Goal: Entertainment & Leisure: Consume media (video, audio)

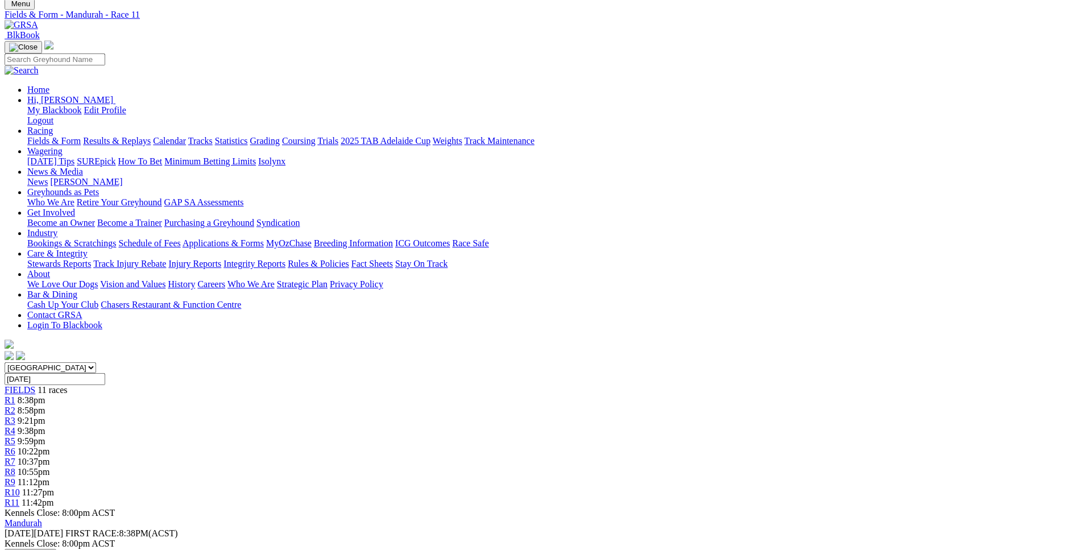
scroll to position [59, 0]
click at [15, 396] on link "R1" at bounding box center [10, 401] width 11 height 10
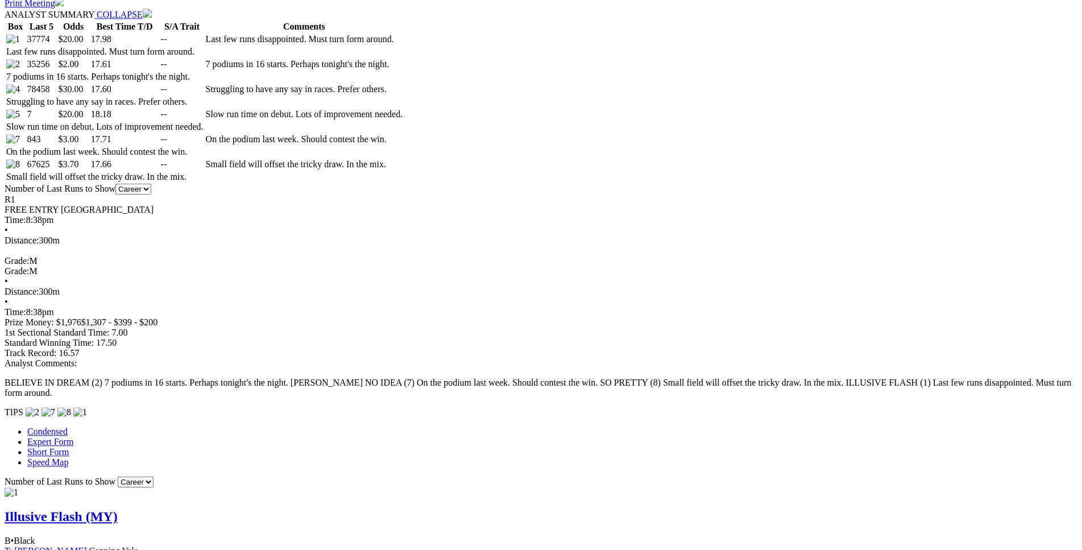
scroll to position [636, 0]
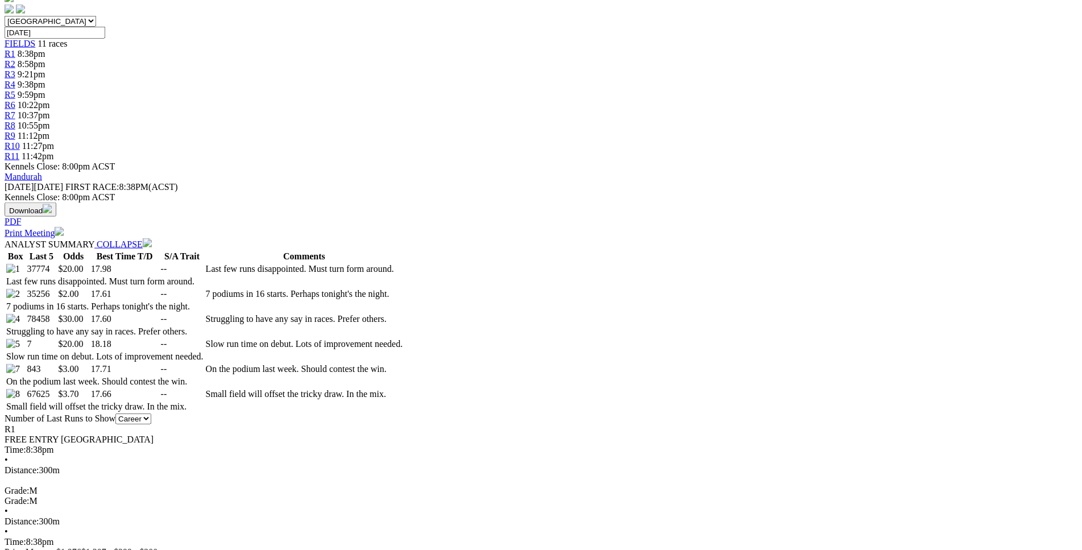
scroll to position [464, 0]
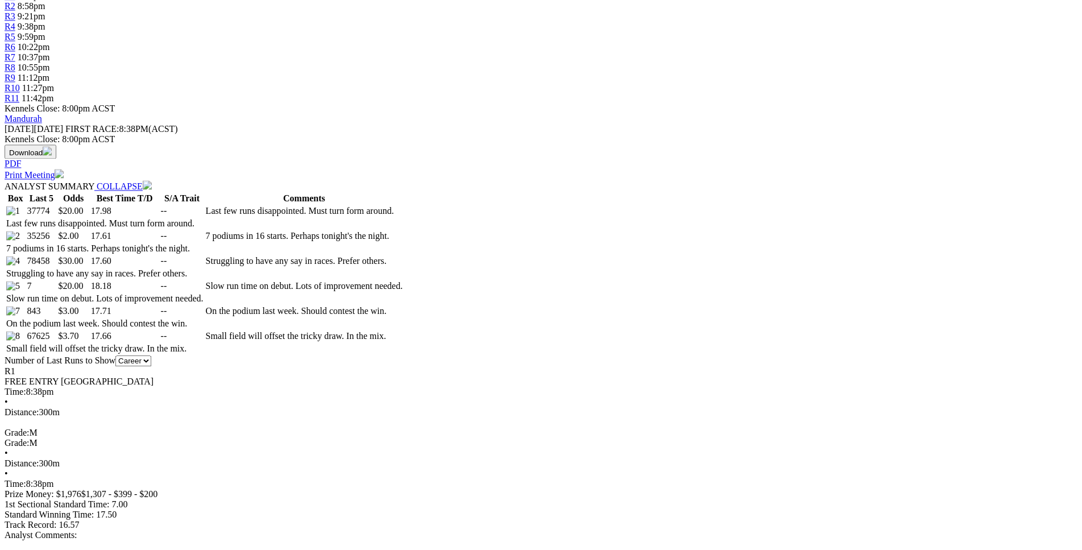
drag, startPoint x: 290, startPoint y: 353, endPoint x: 533, endPoint y: 355, distance: 243.4
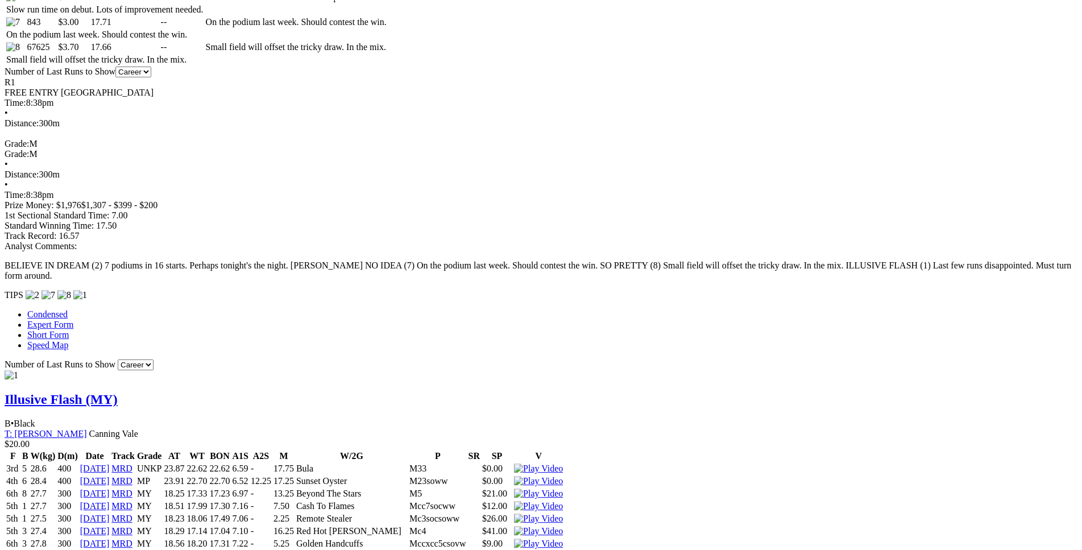
scroll to position [753, 0]
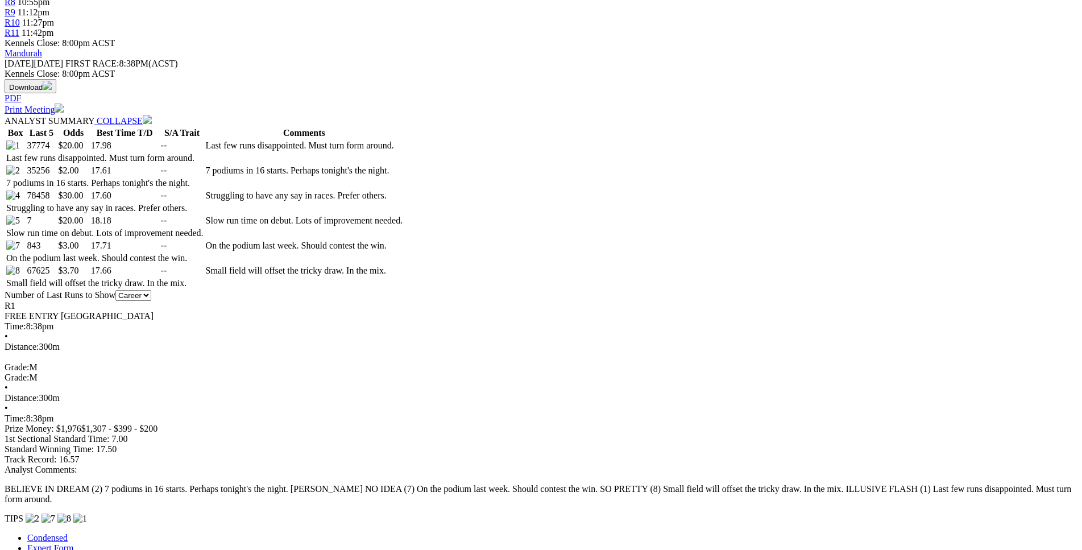
scroll to position [523, 0]
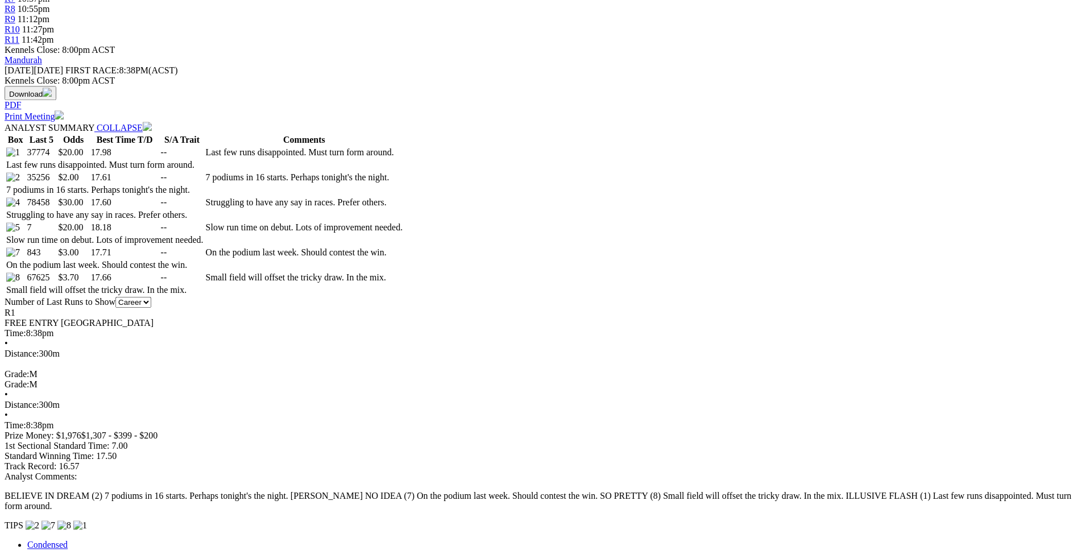
drag, startPoint x: 292, startPoint y: 280, endPoint x: 591, endPoint y: 280, distance: 299.1
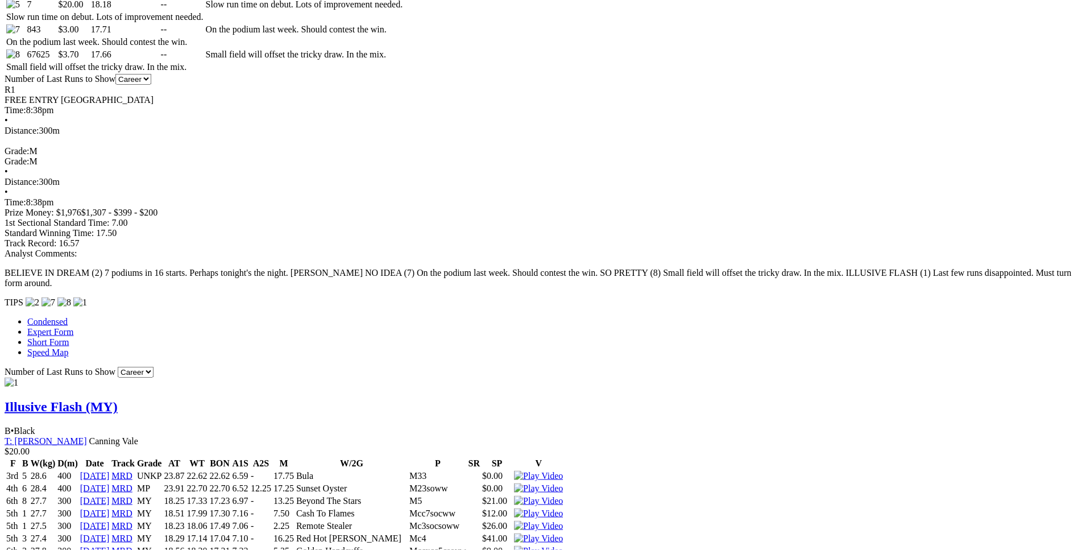
scroll to position [753, 0]
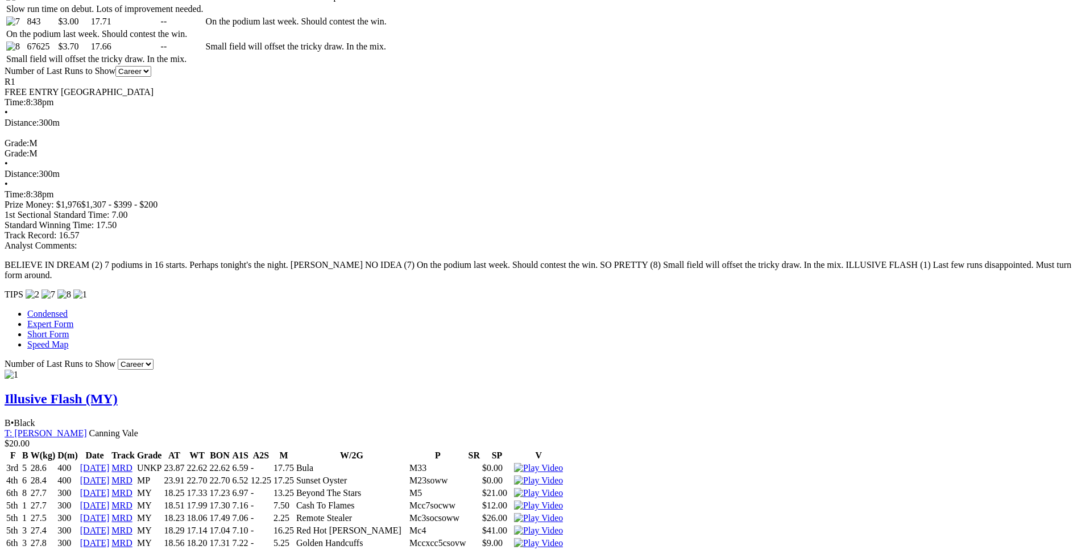
drag, startPoint x: 292, startPoint y: 339, endPoint x: 626, endPoint y: 334, distance: 333.8
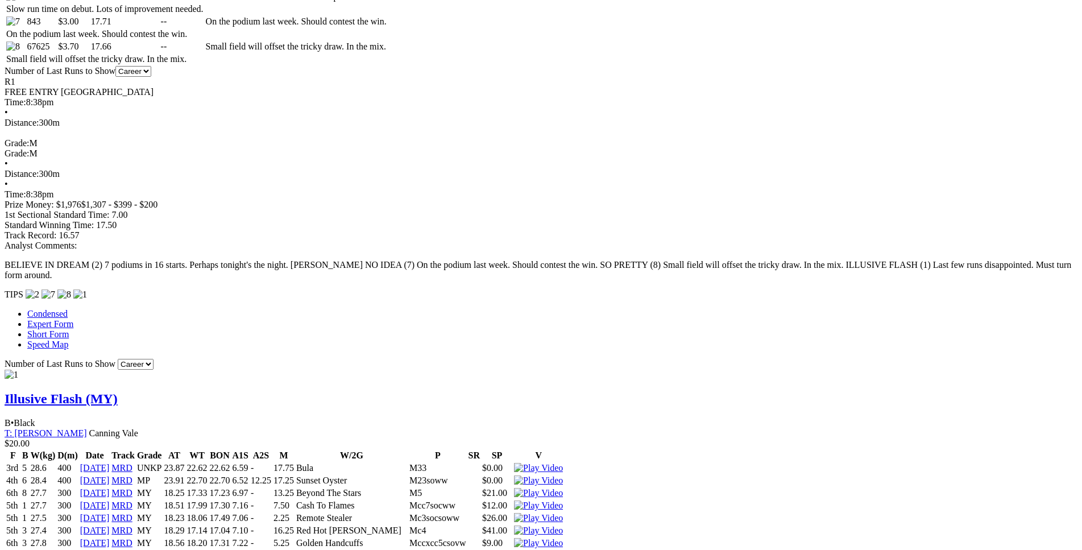
drag, startPoint x: 298, startPoint y: 275, endPoint x: 631, endPoint y: 272, distance: 333.2
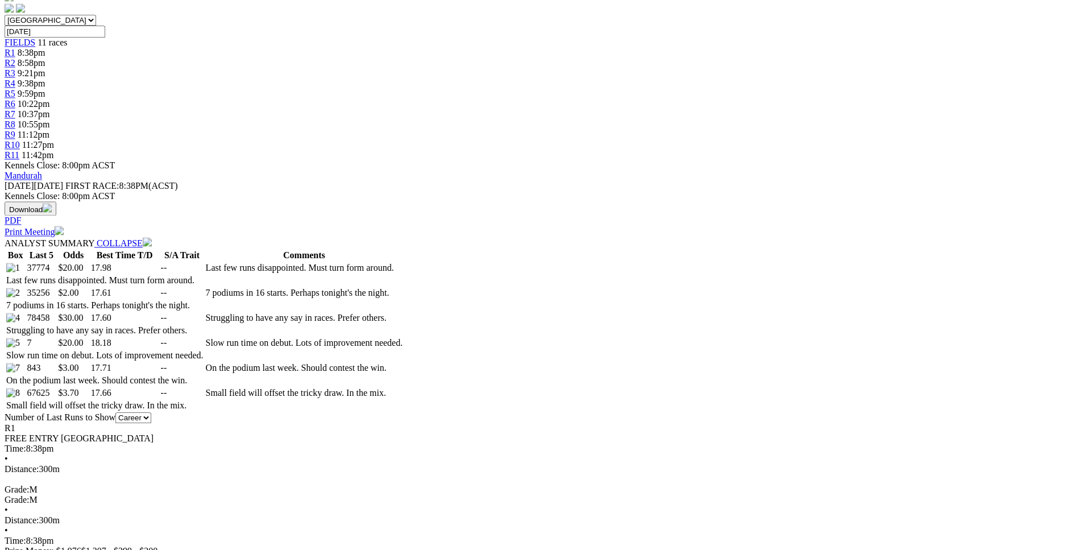
scroll to position [407, 0]
drag, startPoint x: 289, startPoint y: 361, endPoint x: 631, endPoint y: 365, distance: 341.8
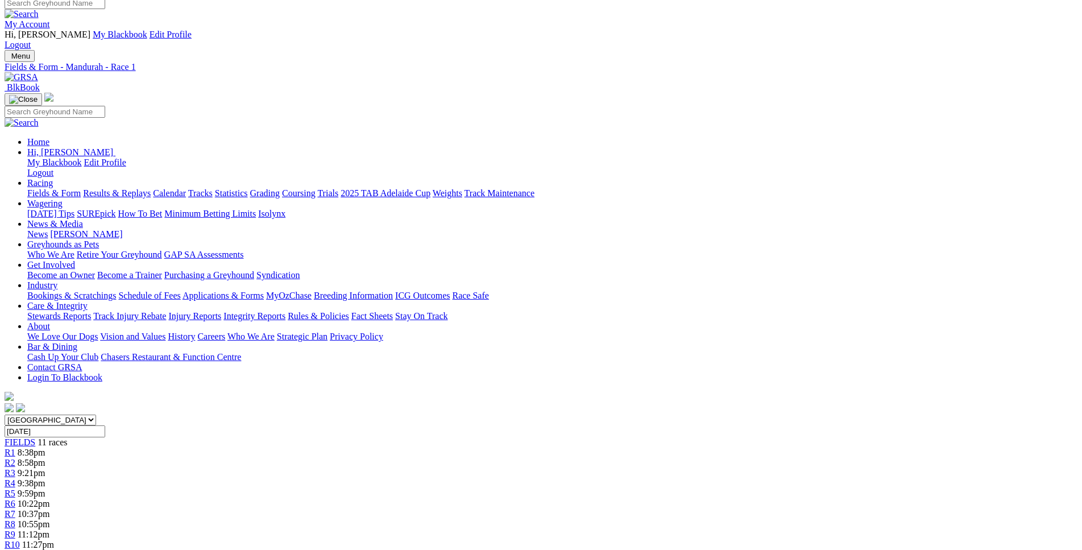
scroll to position [1, 0]
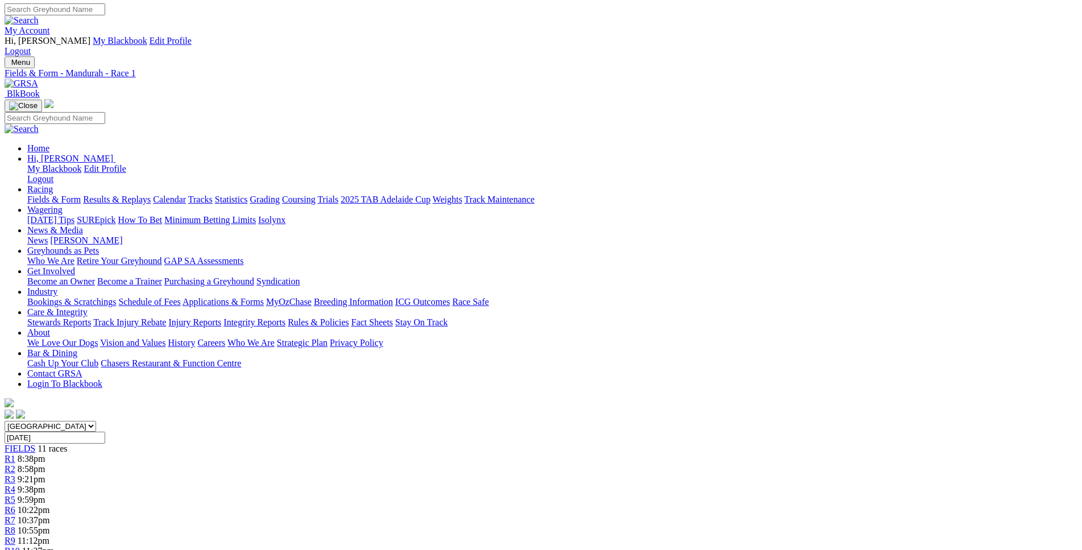
click at [15, 464] on link "R2" at bounding box center [10, 469] width 11 height 10
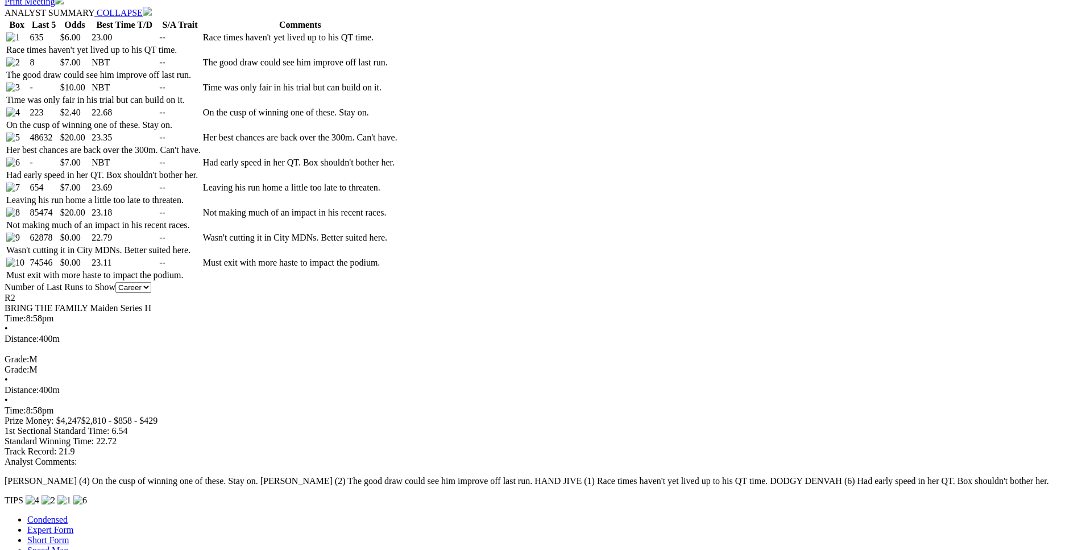
scroll to position [637, 0]
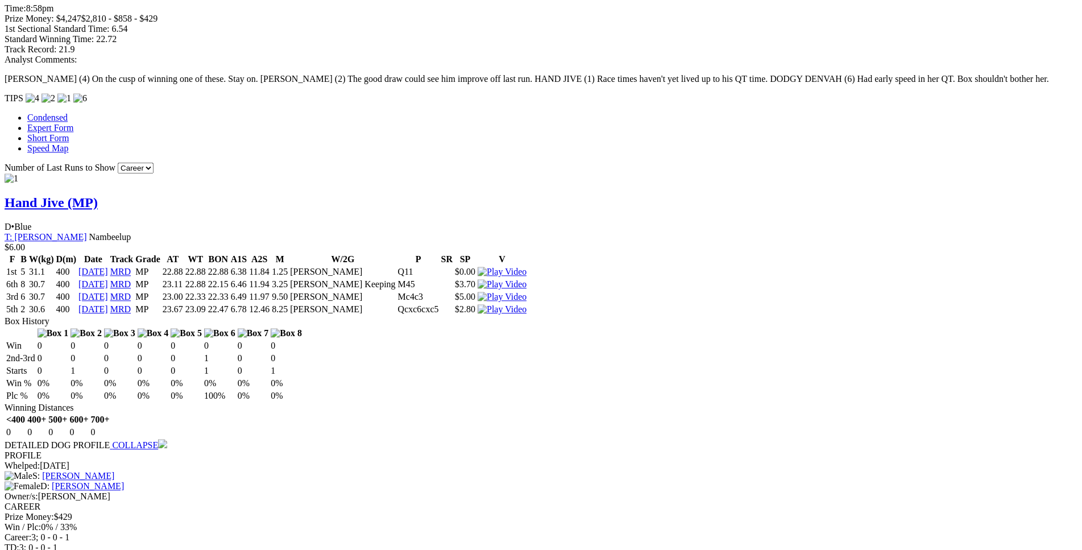
scroll to position [1043, 0]
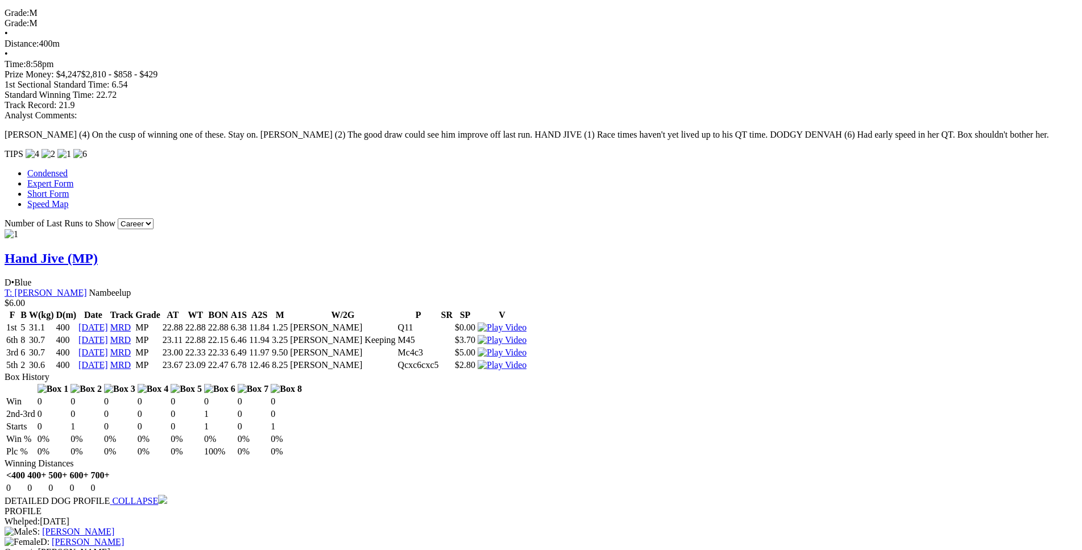
scroll to position [985, 0]
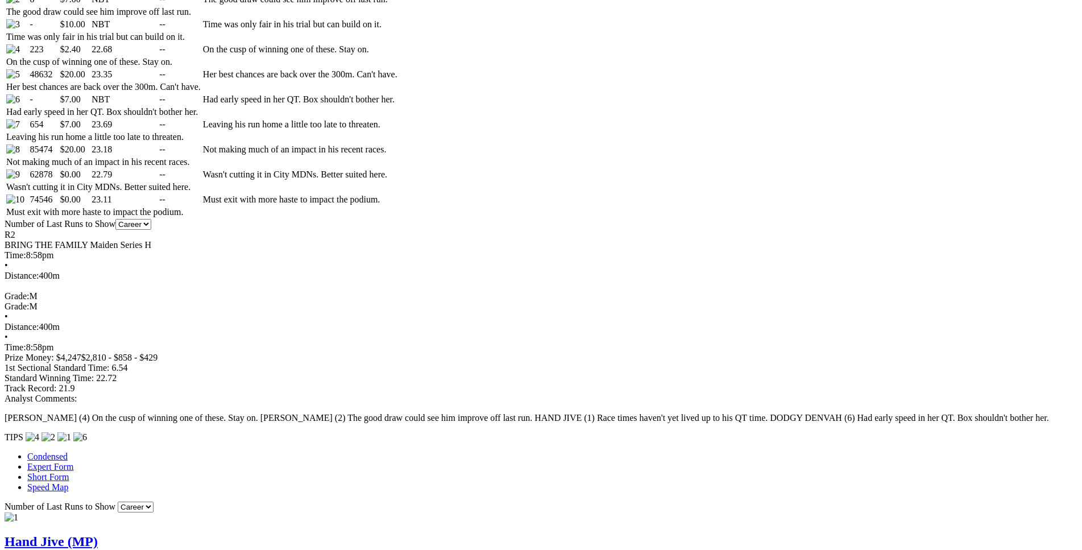
scroll to position [695, 0]
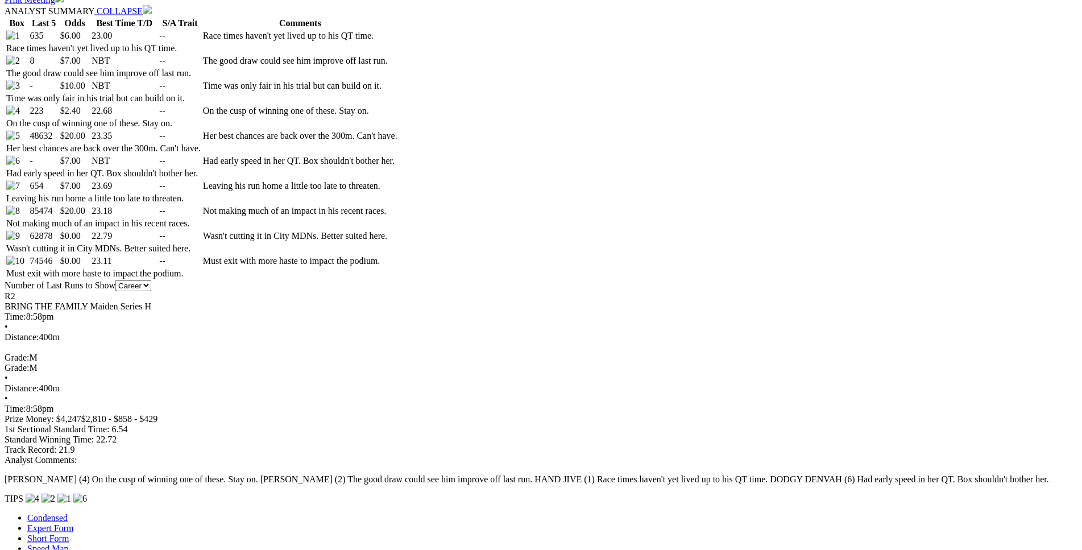
scroll to position [637, 0]
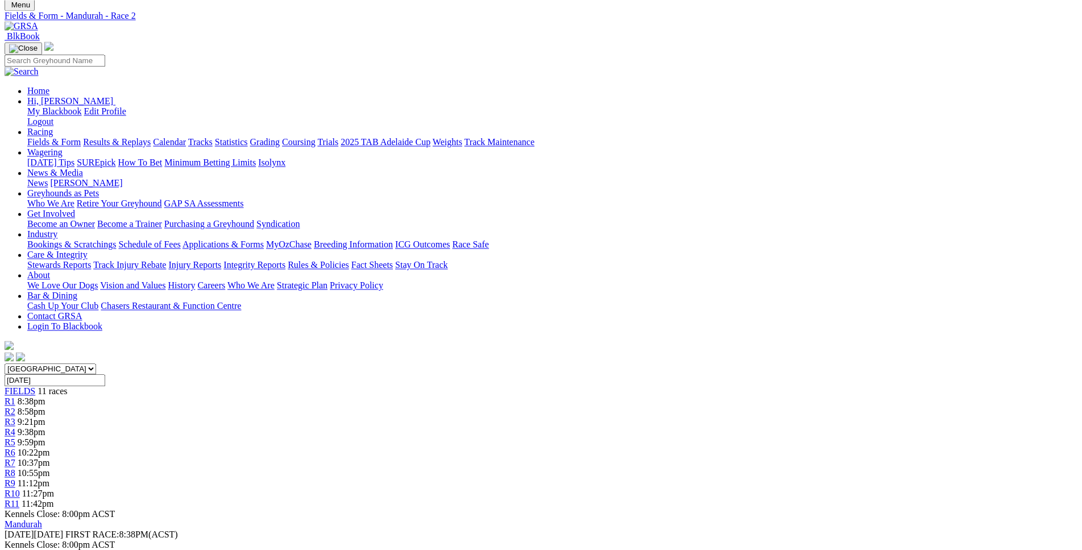
scroll to position [58, 0]
click at [15, 417] on link "R3" at bounding box center [10, 422] width 11 height 10
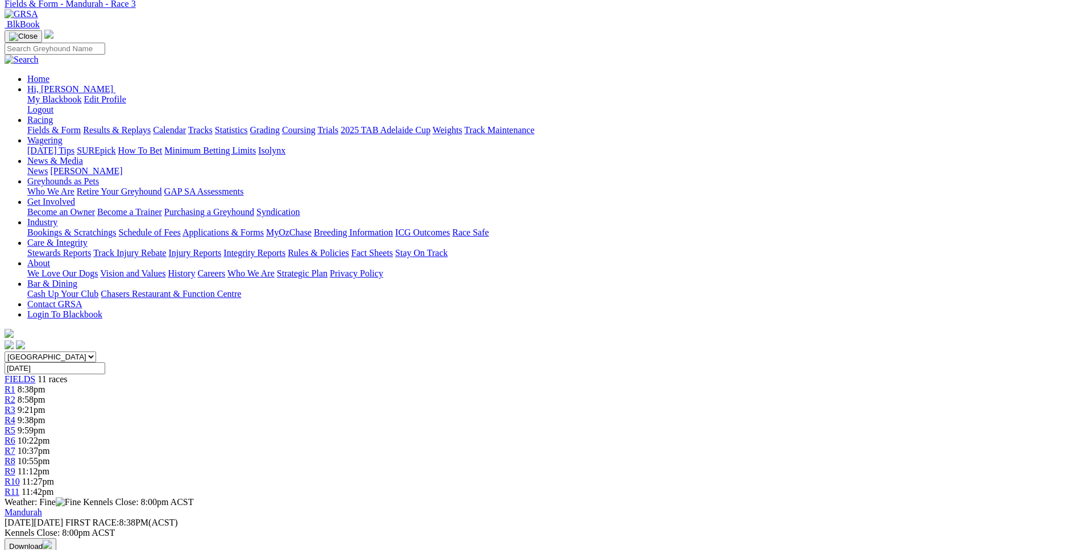
scroll to position [60, 0]
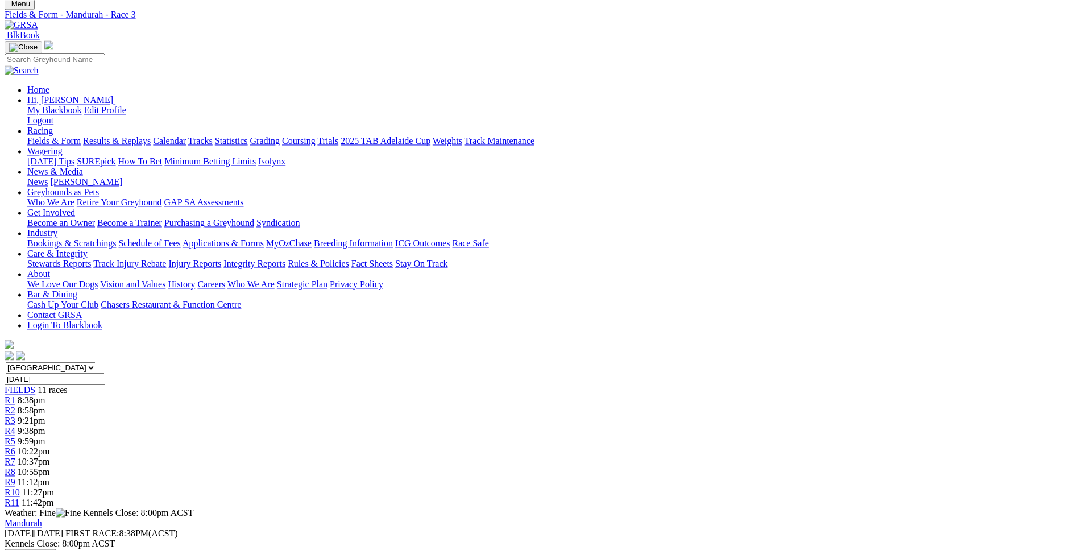
click at [509, 436] on div "R5 9:59pm" at bounding box center [541, 441] width 1073 height 10
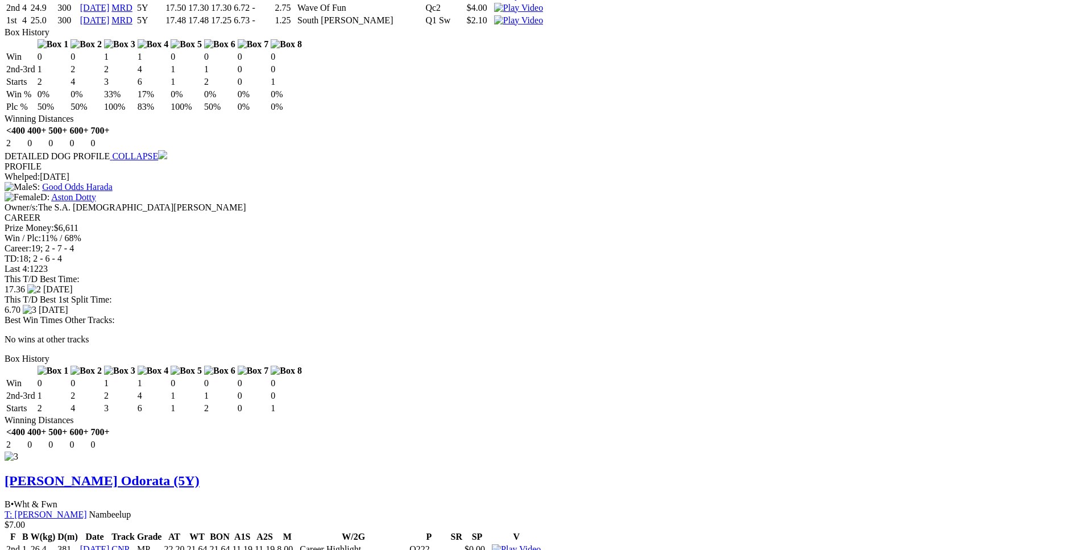
scroll to position [2156, 0]
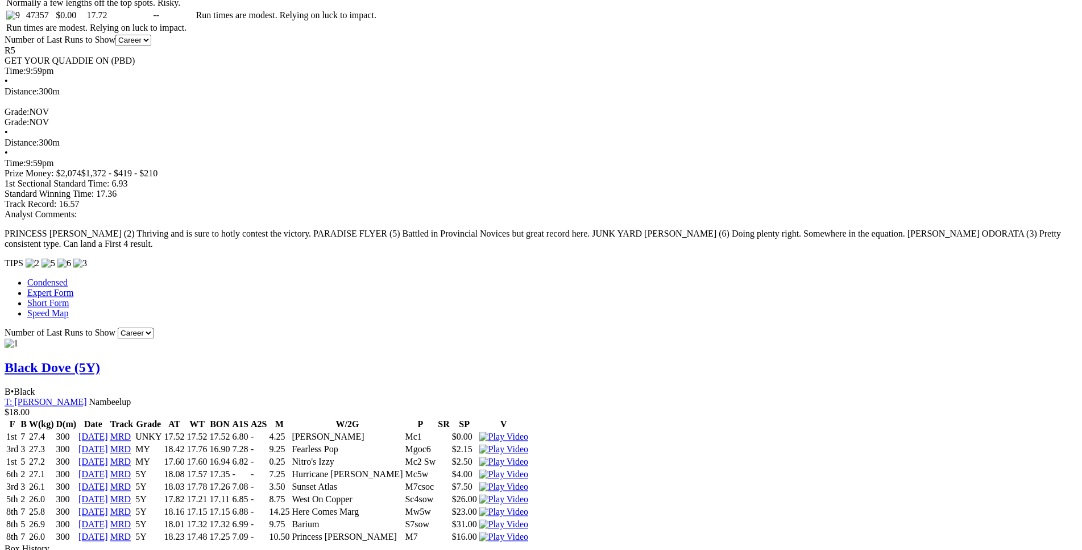
scroll to position [861, 0]
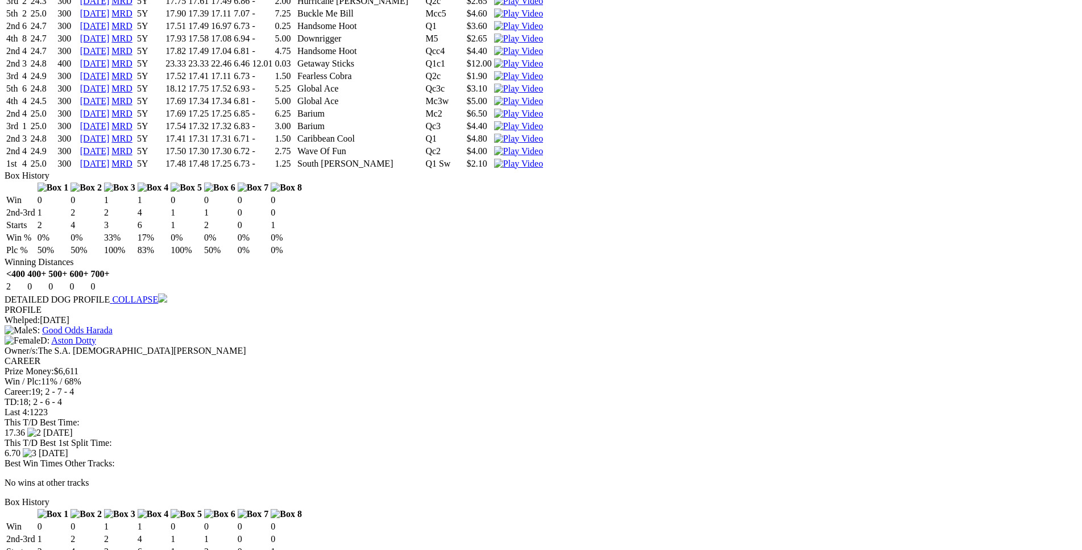
scroll to position [2026, 0]
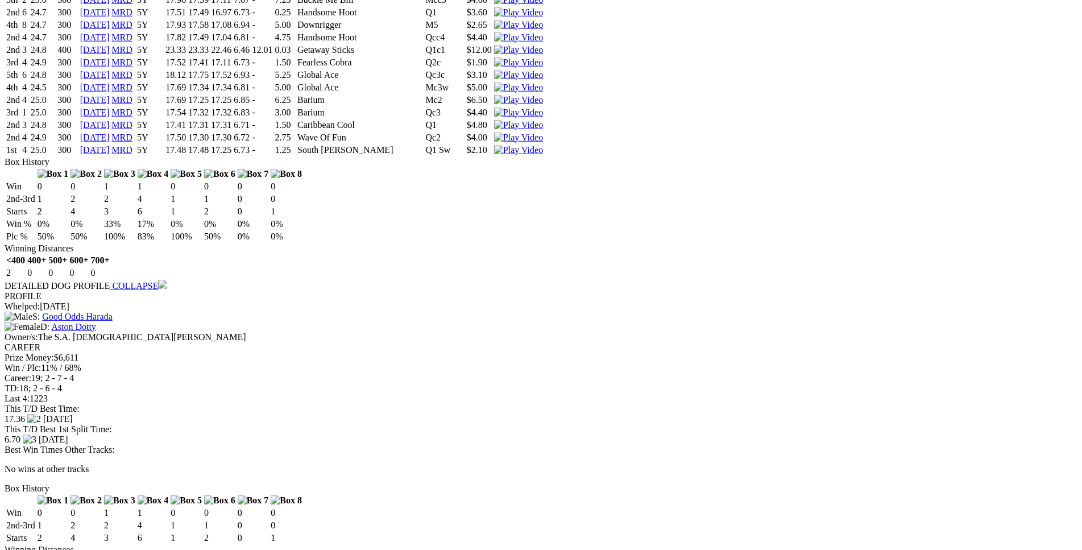
drag, startPoint x: 292, startPoint y: 191, endPoint x: 652, endPoint y: 189, distance: 359.4
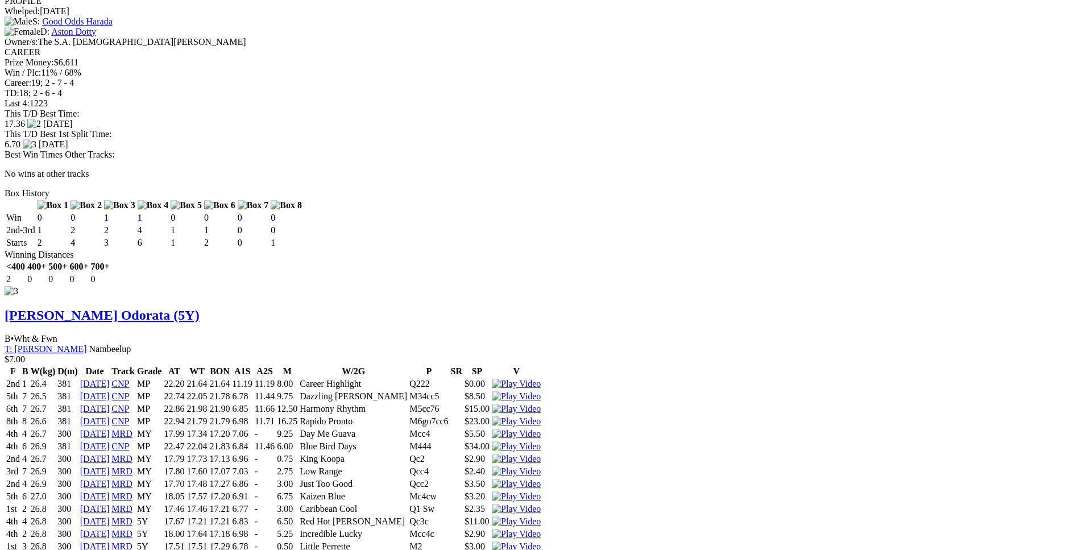
scroll to position [2317, 0]
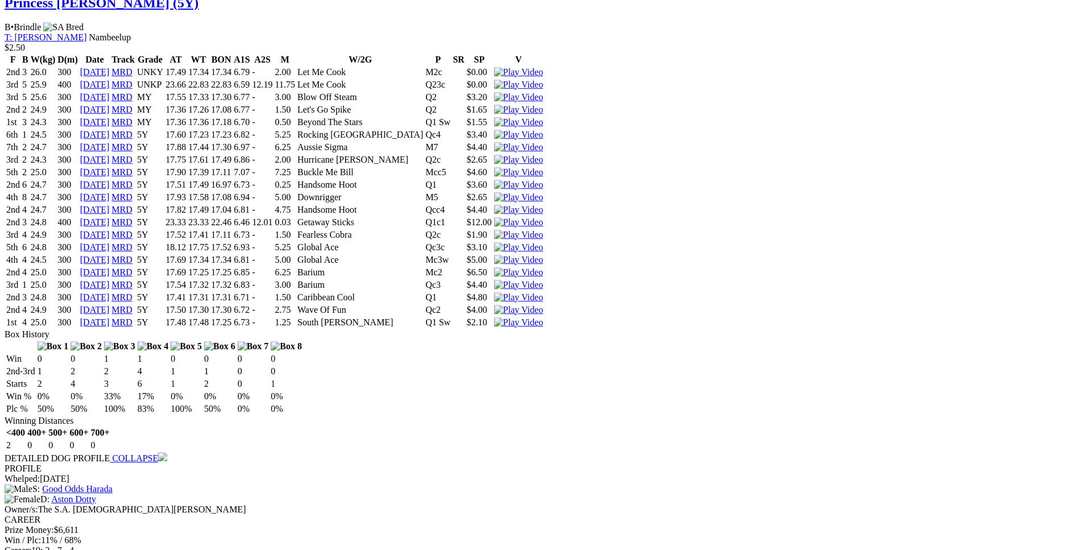
scroll to position [1853, 0]
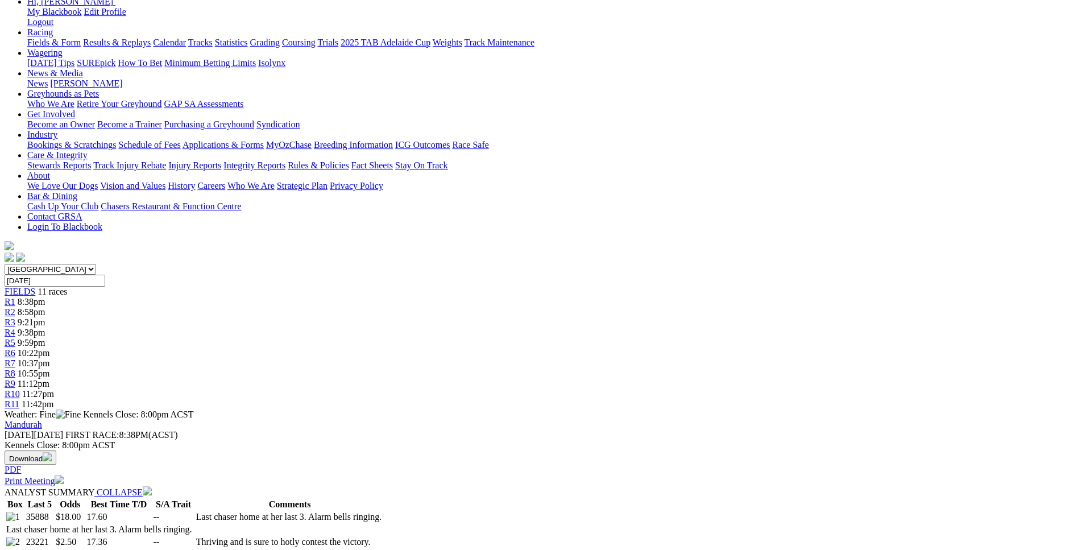
scroll to position [0, 0]
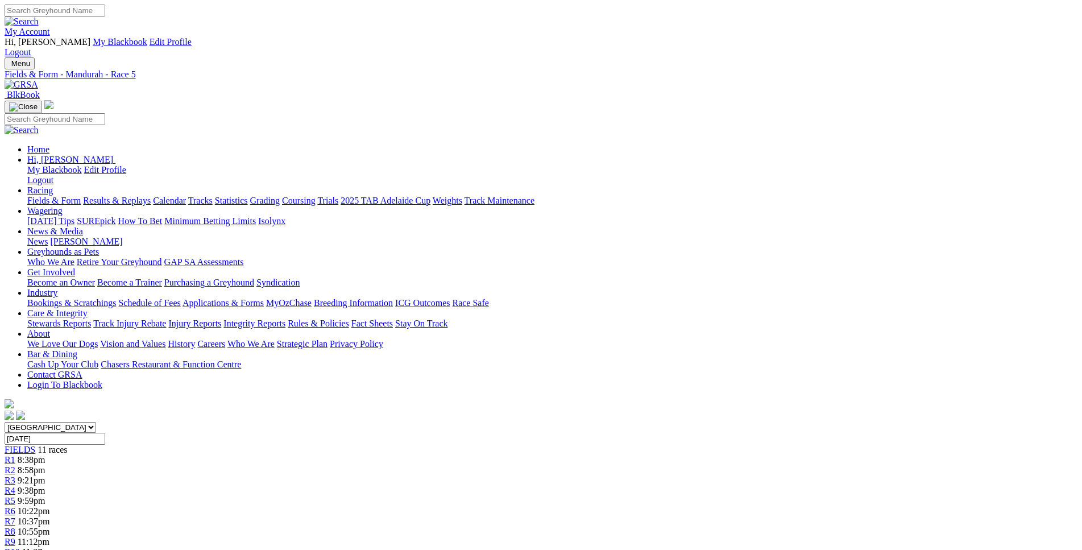
click at [50, 506] on span "10:22pm" at bounding box center [34, 511] width 32 height 10
click at [627, 516] on div "R7 10:37pm" at bounding box center [541, 521] width 1073 height 10
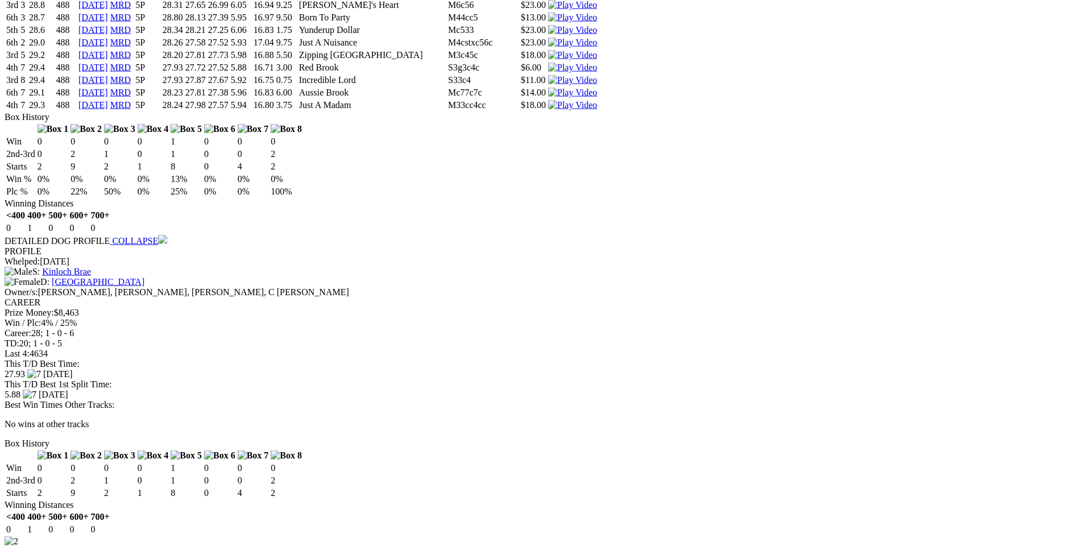
scroll to position [1507, 0]
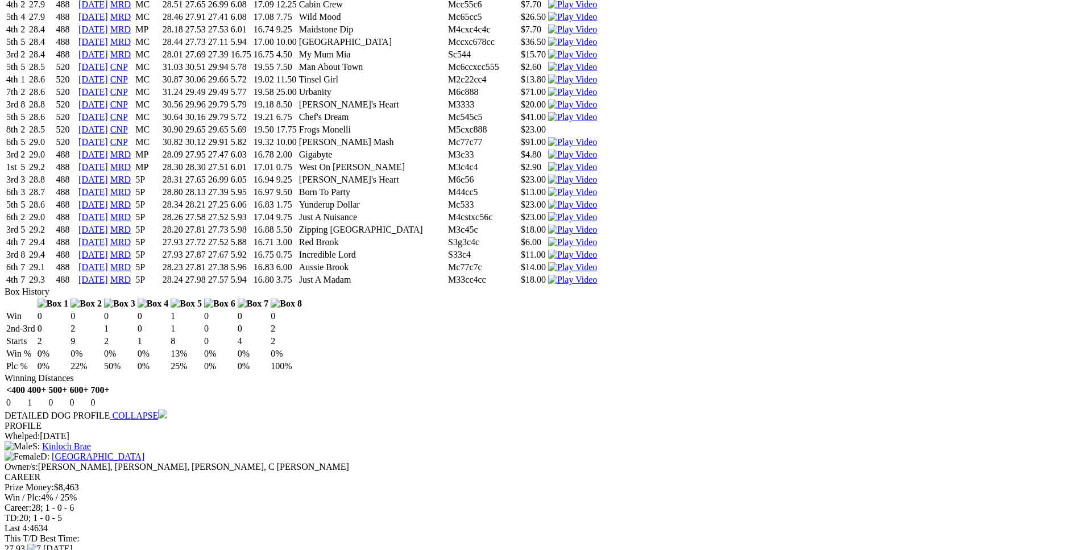
scroll to position [1332, 0]
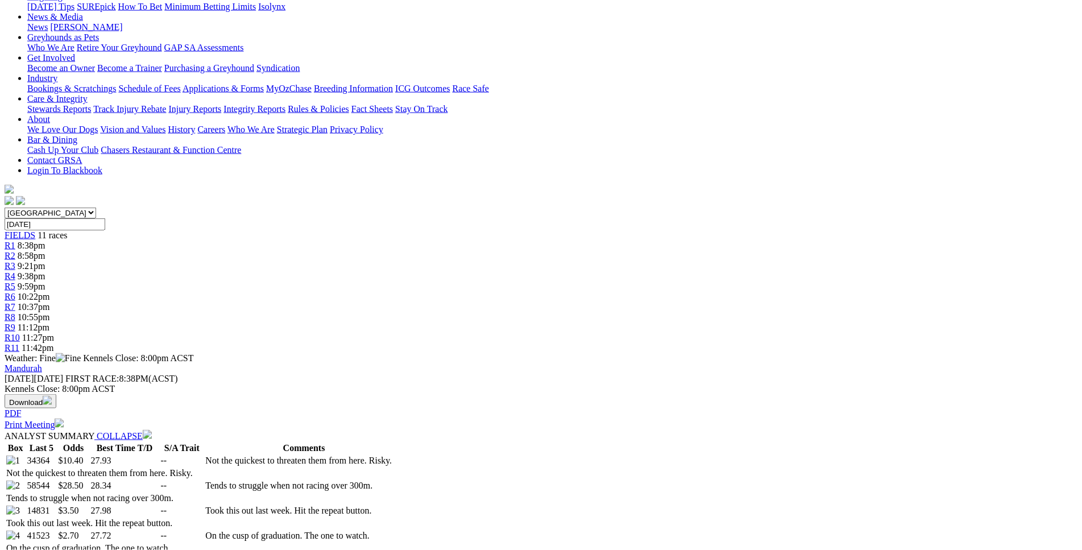
scroll to position [0, 0]
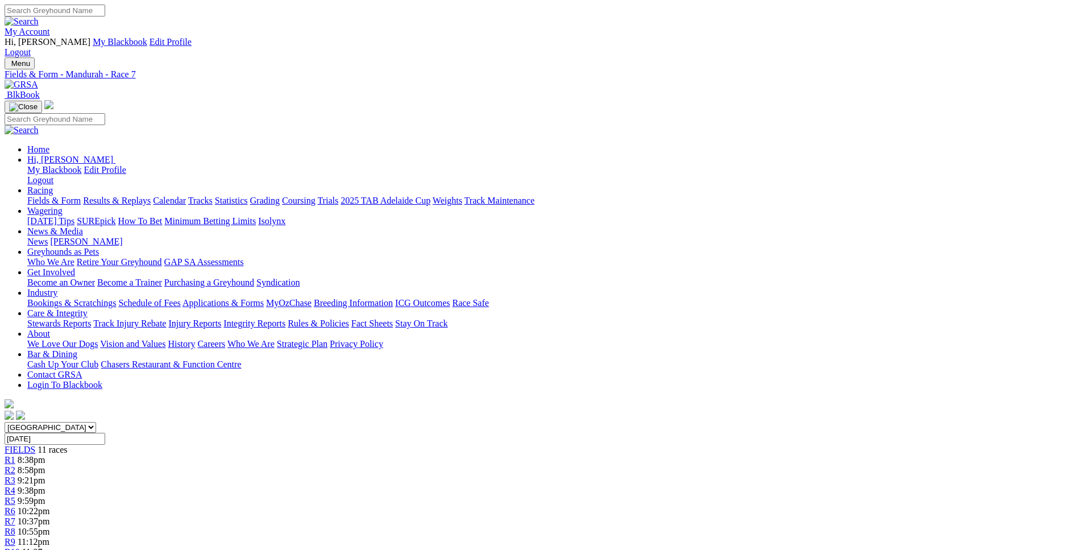
click at [15, 537] on link "R9" at bounding box center [10, 542] width 11 height 10
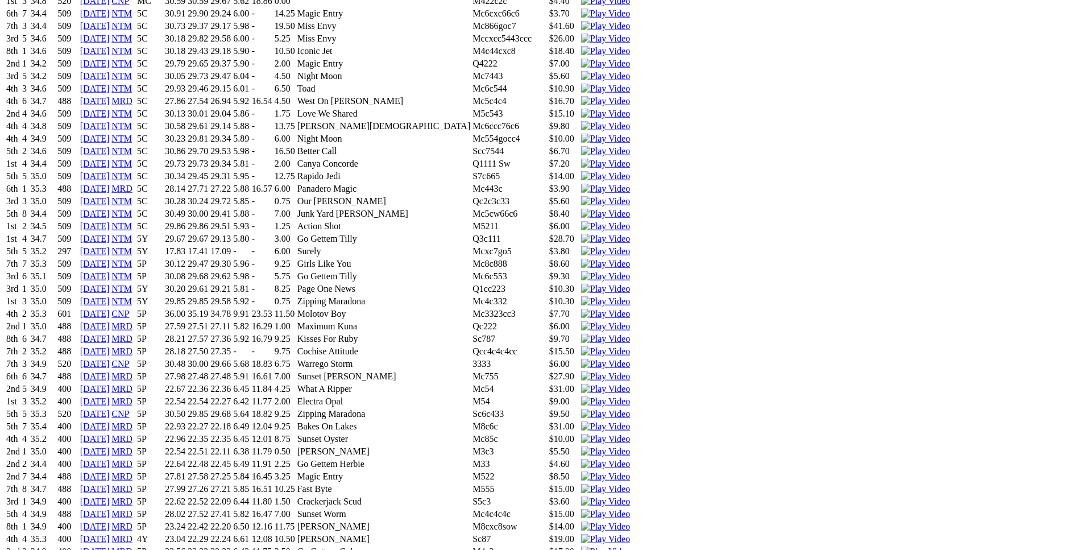
drag, startPoint x: 256, startPoint y: 259, endPoint x: 497, endPoint y: 258, distance: 240.5
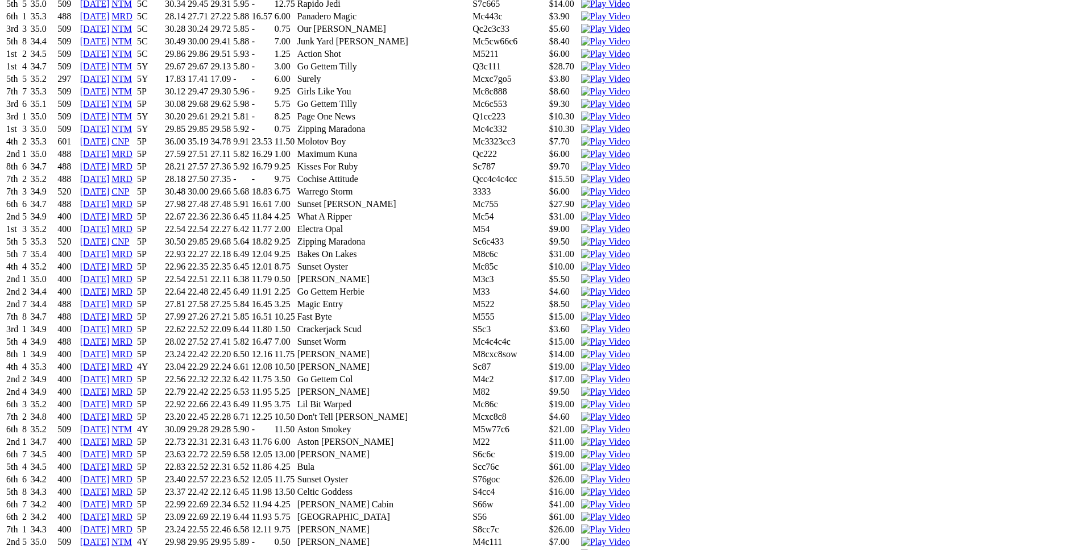
scroll to position [1506, 0]
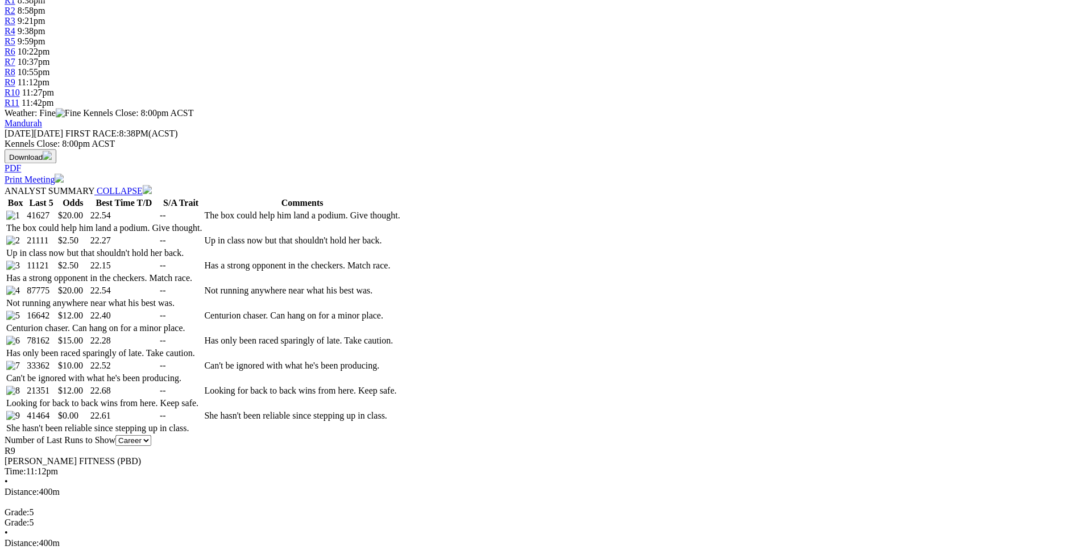
scroll to position [0, 0]
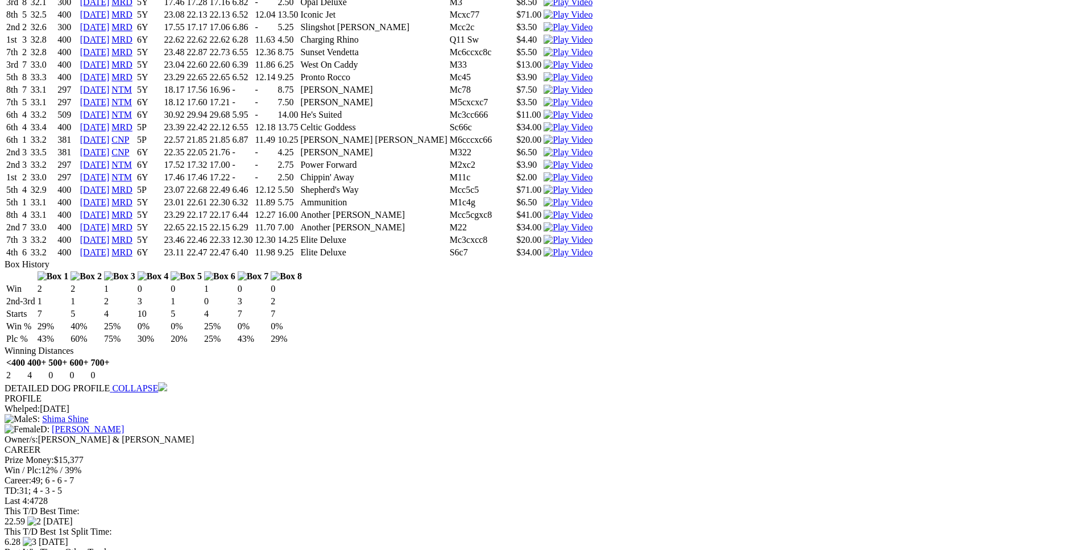
scroll to position [4463, 0]
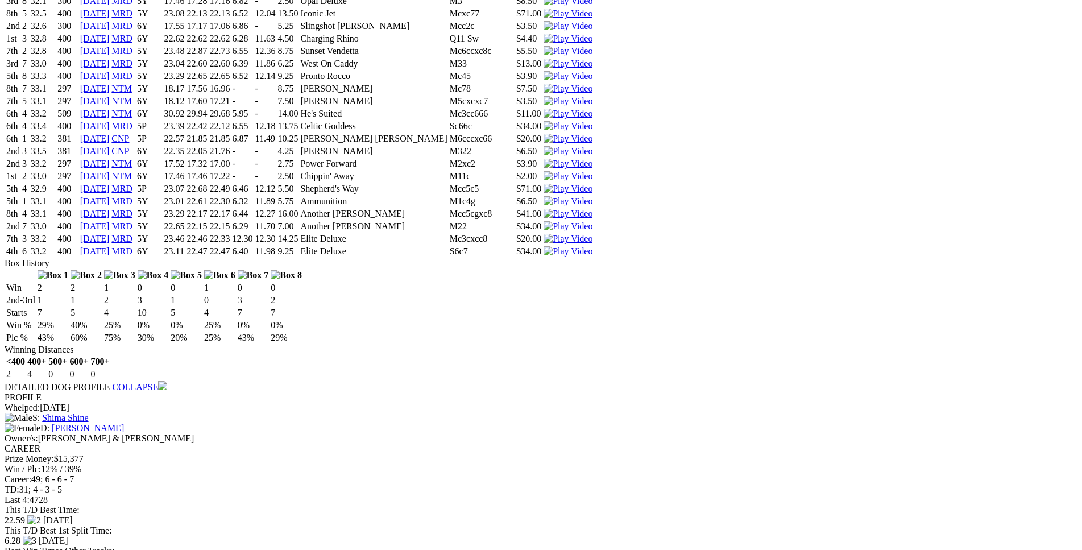
drag, startPoint x: 283, startPoint y: 217, endPoint x: 635, endPoint y: 220, distance: 351.4
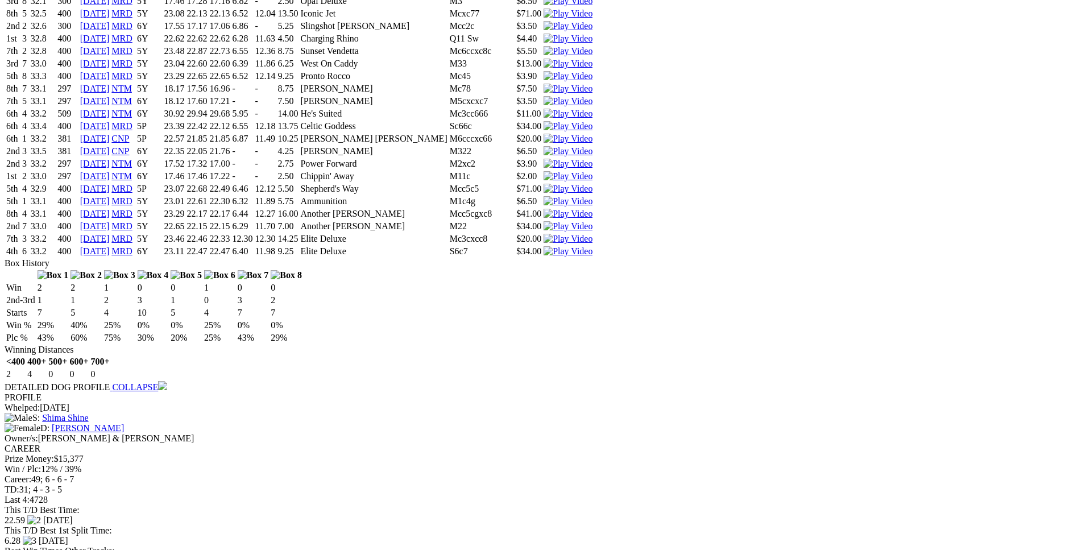
drag, startPoint x: 282, startPoint y: 170, endPoint x: 627, endPoint y: 168, distance: 344.6
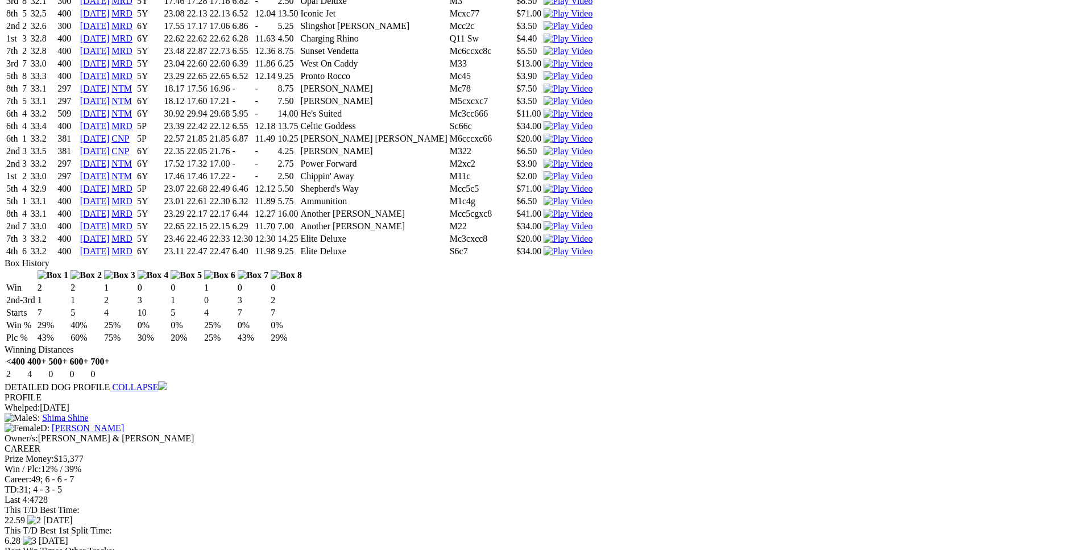
drag, startPoint x: 210, startPoint y: 128, endPoint x: 247, endPoint y: 130, distance: 37.0
drag, startPoint x: 246, startPoint y: 150, endPoint x: 649, endPoint y: 144, distance: 403.2
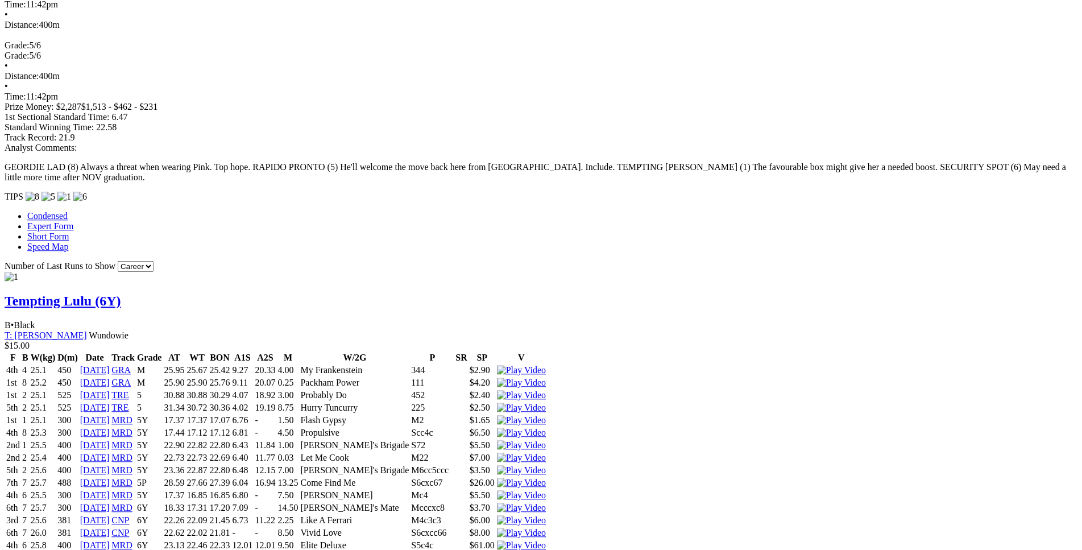
scroll to position [926, 0]
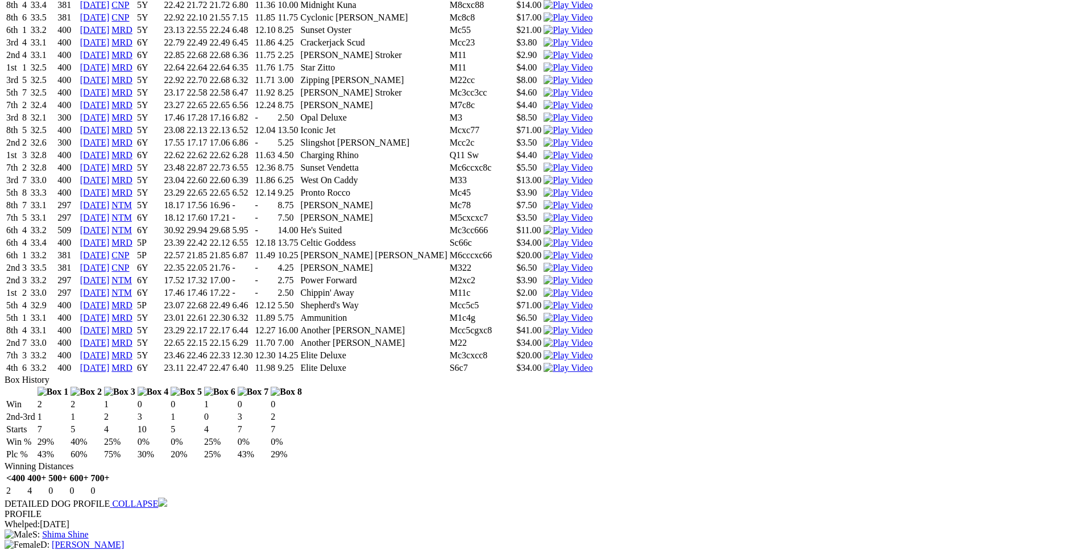
scroll to position [4347, 0]
drag, startPoint x: 292, startPoint y: 196, endPoint x: 648, endPoint y: 197, distance: 356.0
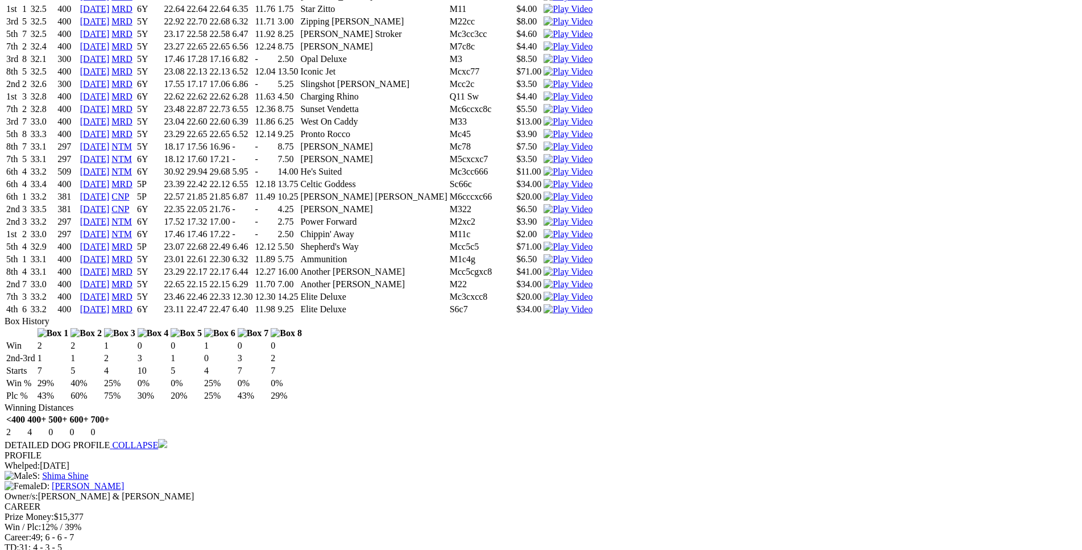
scroll to position [4405, 0]
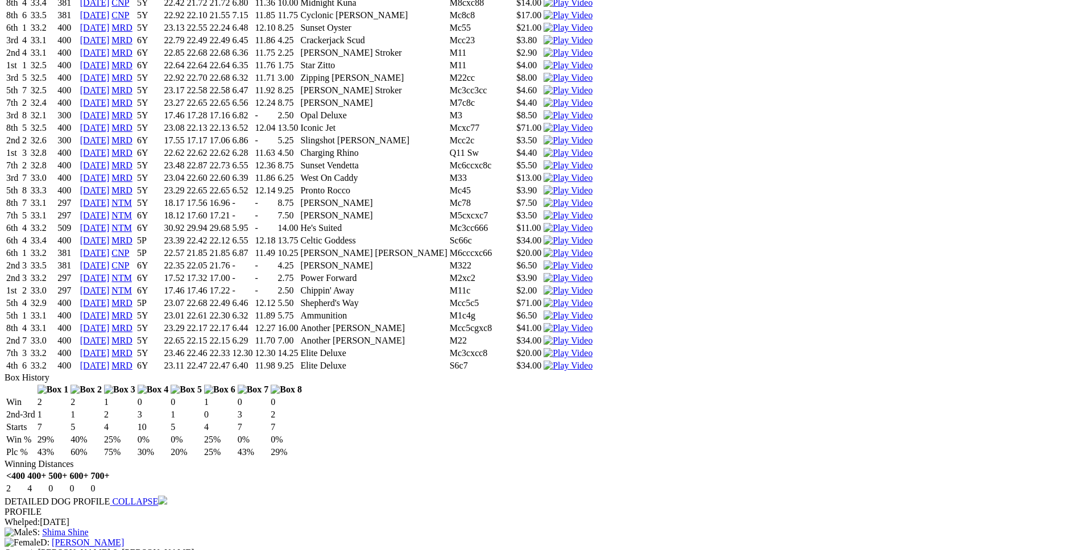
scroll to position [4348, 0]
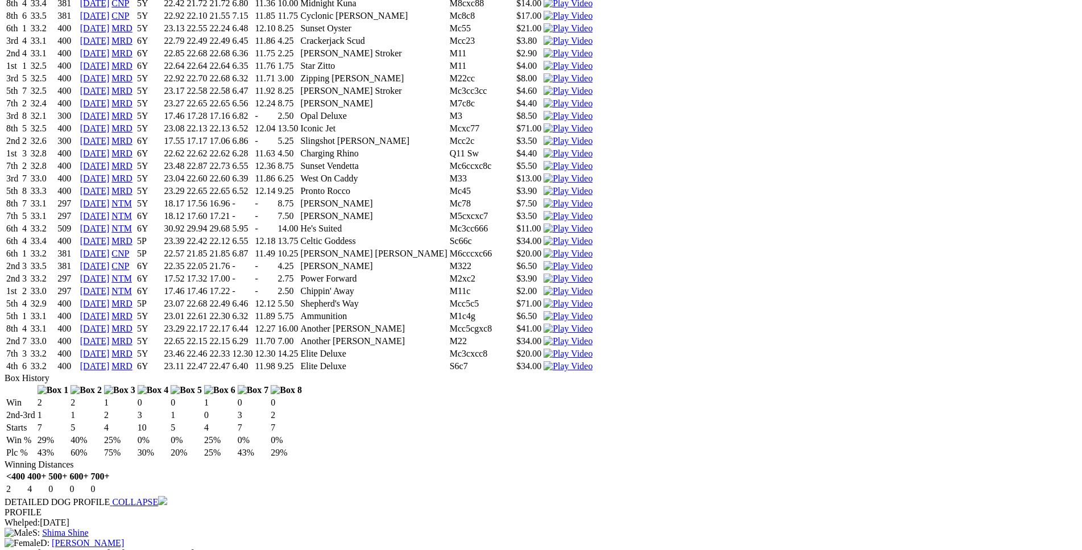
drag, startPoint x: 284, startPoint y: 352, endPoint x: 669, endPoint y: 351, distance: 385.0
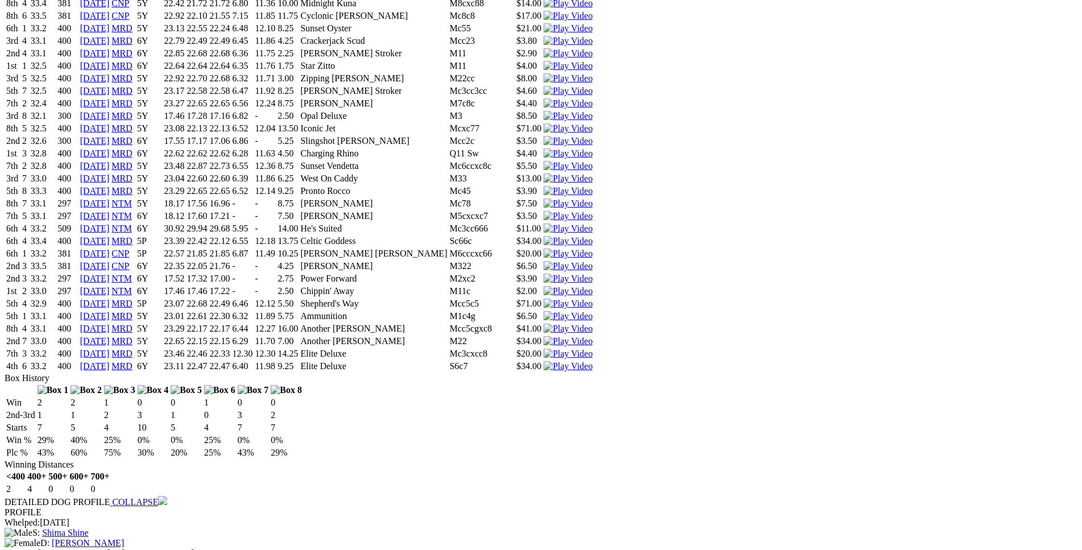
drag, startPoint x: 217, startPoint y: 331, endPoint x: 632, endPoint y: 332, distance: 415.1
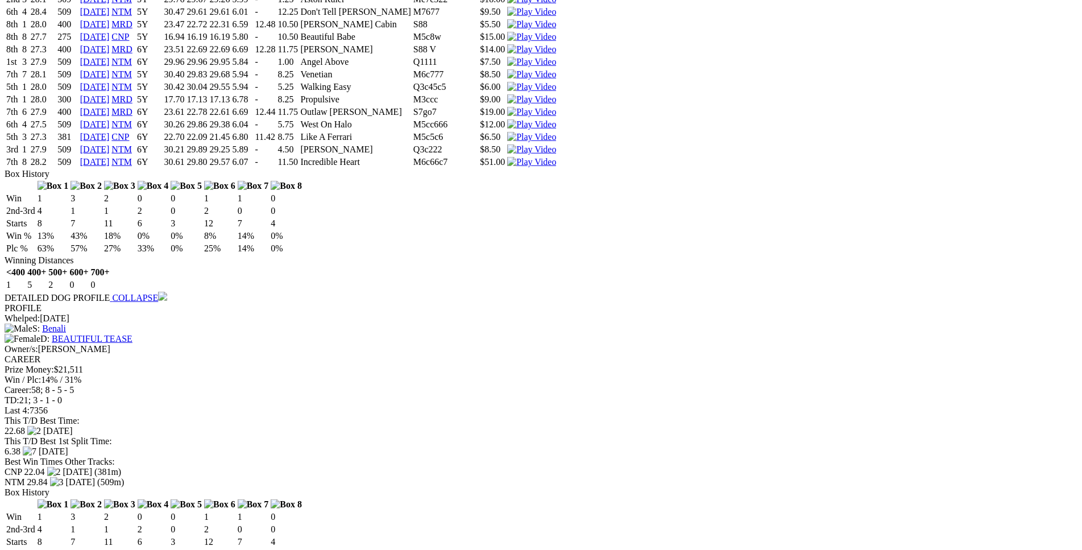
scroll to position [3419, 0]
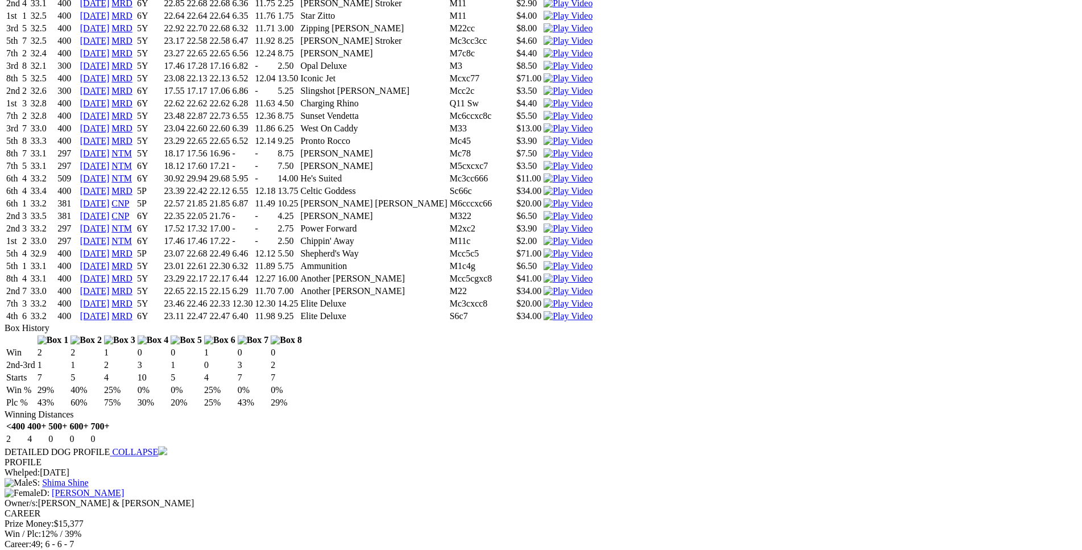
scroll to position [4405, 0]
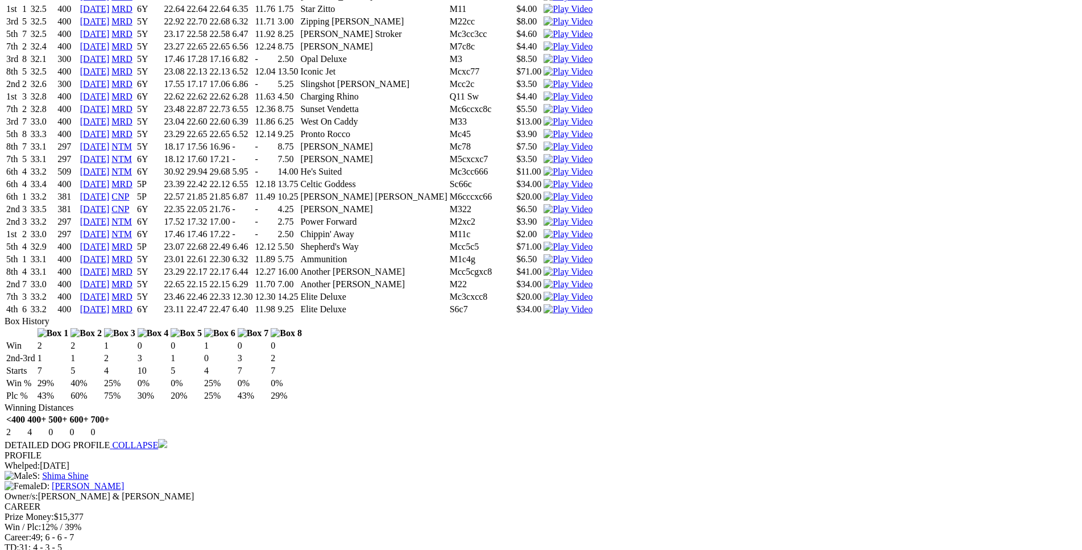
drag, startPoint x: 289, startPoint y: 276, endPoint x: 676, endPoint y: 273, distance: 386.1
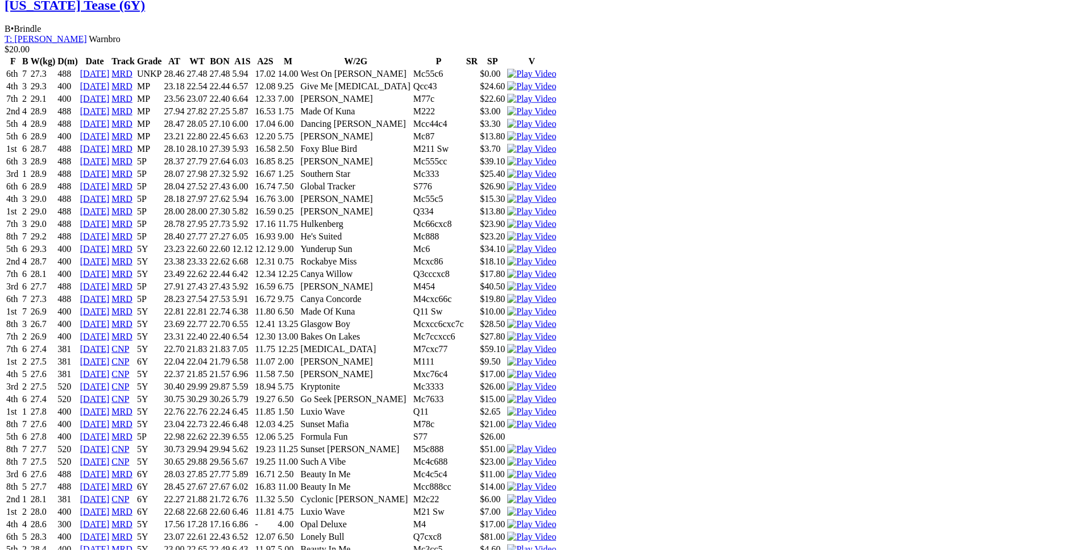
scroll to position [2781, 0]
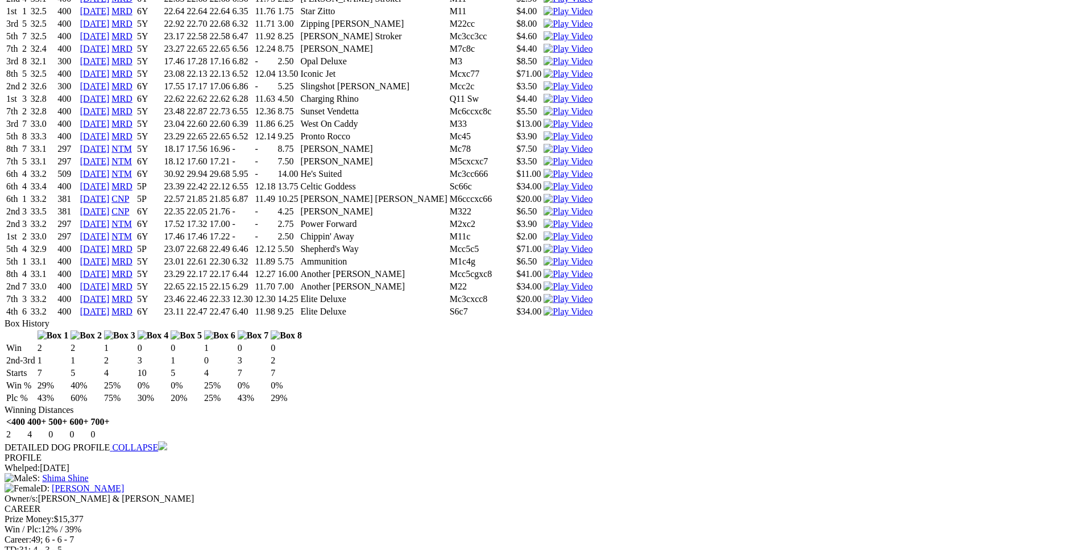
scroll to position [4404, 0]
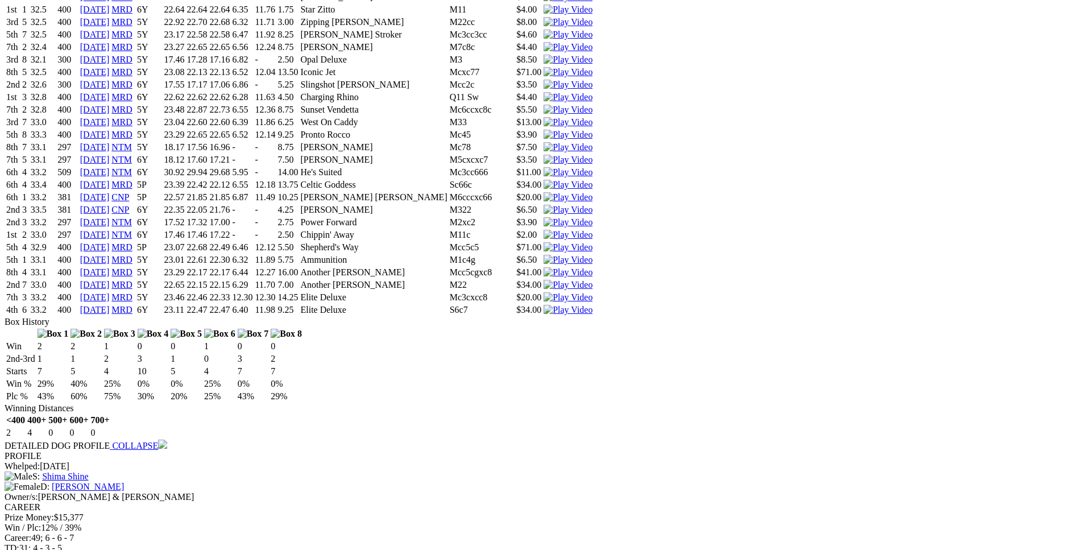
drag, startPoint x: 241, startPoint y: 262, endPoint x: 544, endPoint y: 259, distance: 303.7
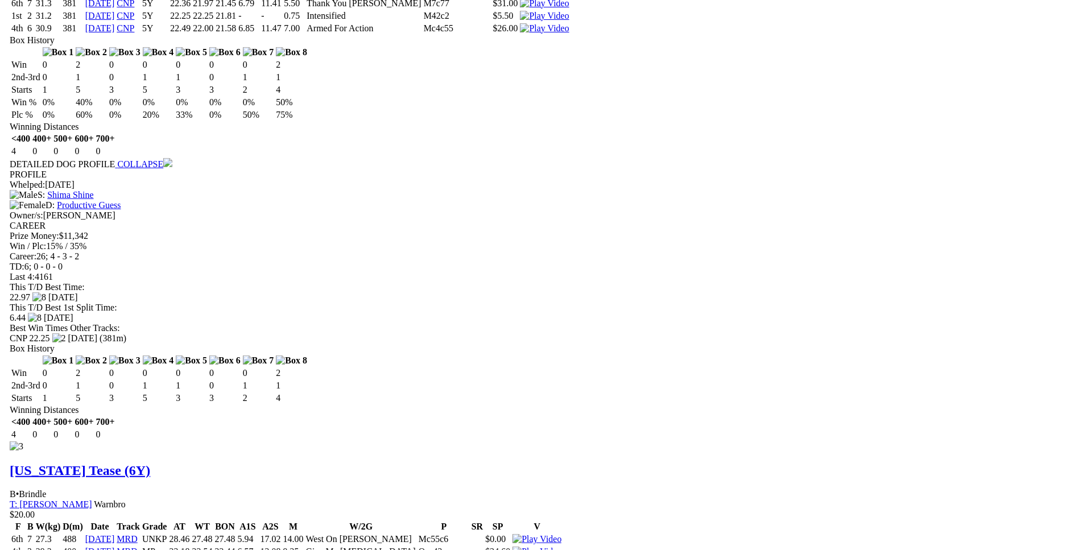
scroll to position [2316, 0]
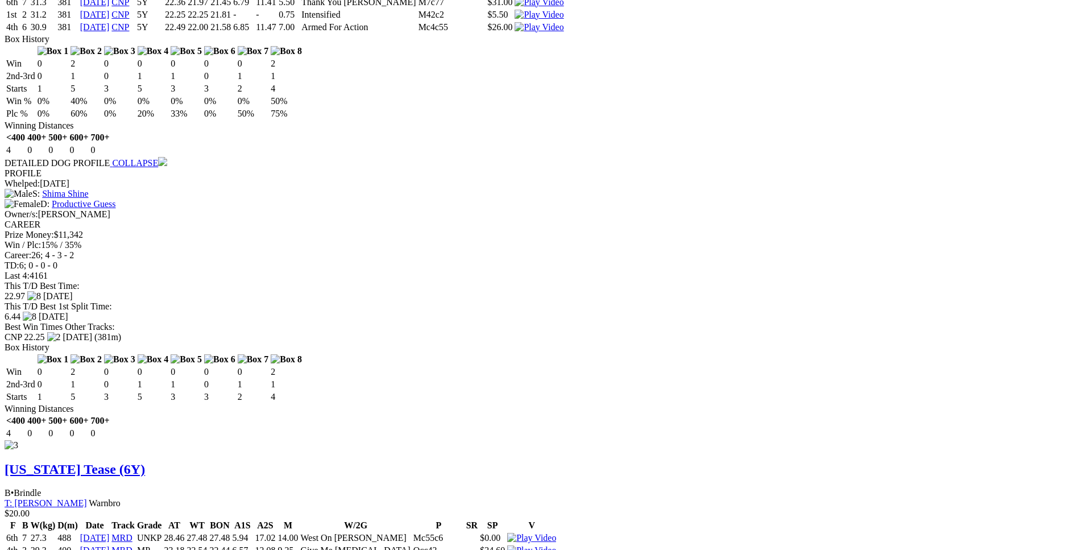
drag, startPoint x: 293, startPoint y: 210, endPoint x: 623, endPoint y: 209, distance: 329.3
